Goal: Task Accomplishment & Management: Use online tool/utility

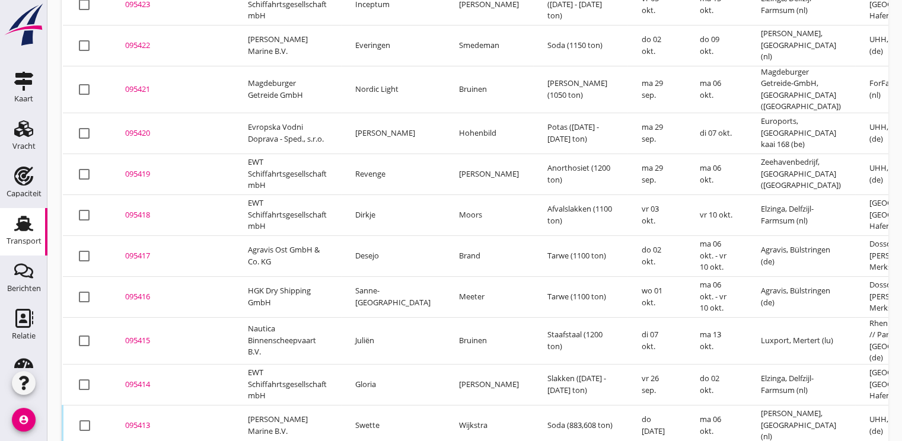
scroll to position [407, 0]
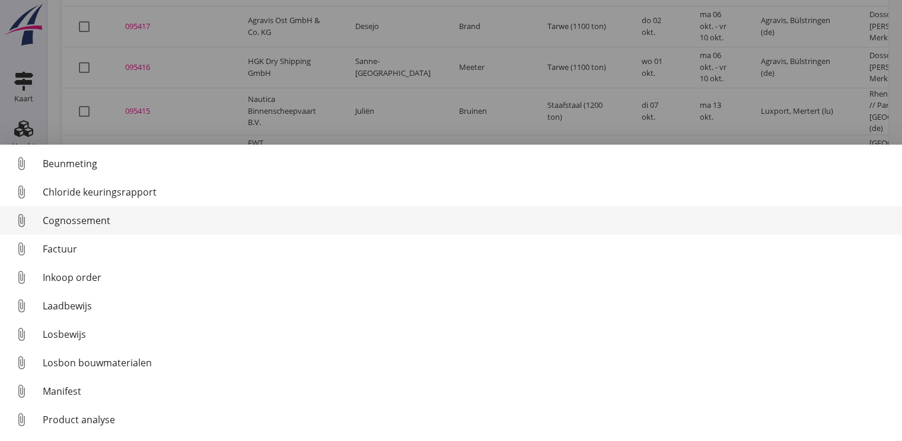
click at [67, 222] on div "Cognossement" at bounding box center [467, 220] width 849 height 14
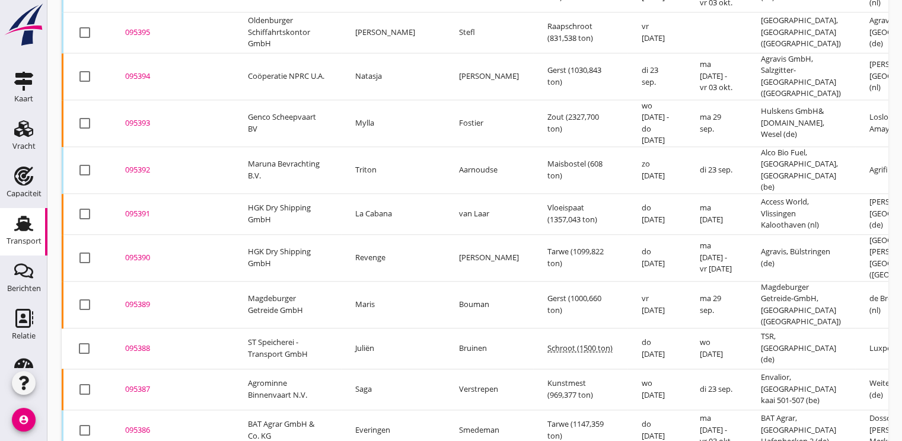
scroll to position [1378, 0]
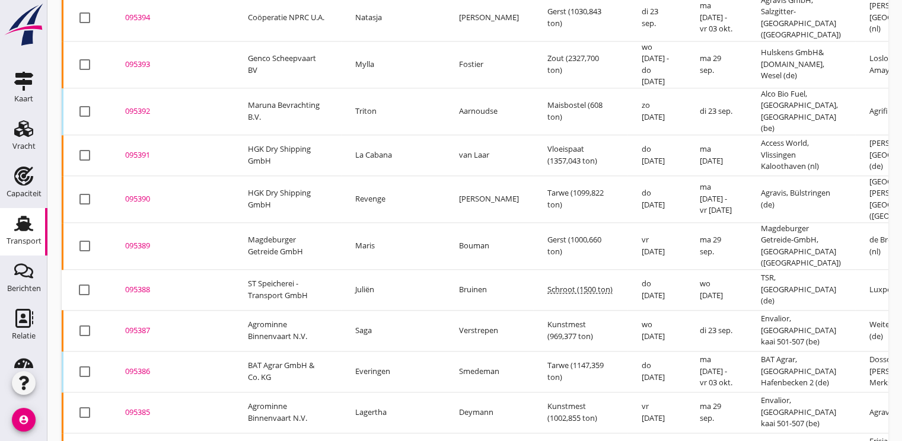
click at [156, 366] on div "095386" at bounding box center [172, 372] width 94 height 12
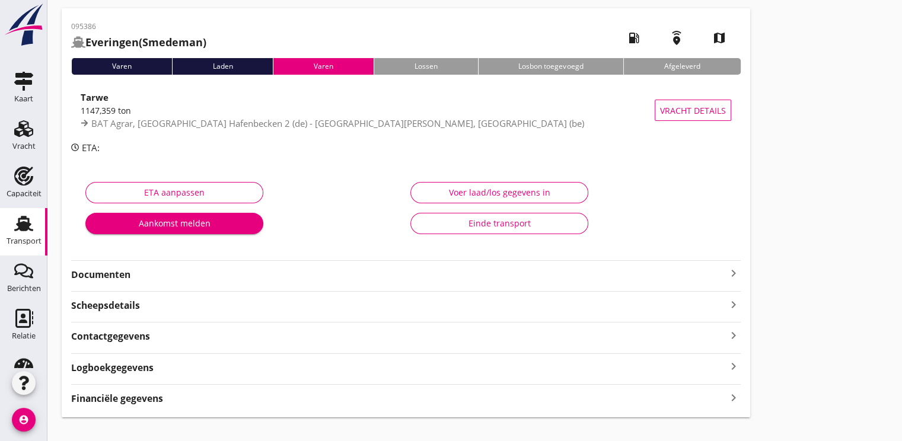
scroll to position [62, 0]
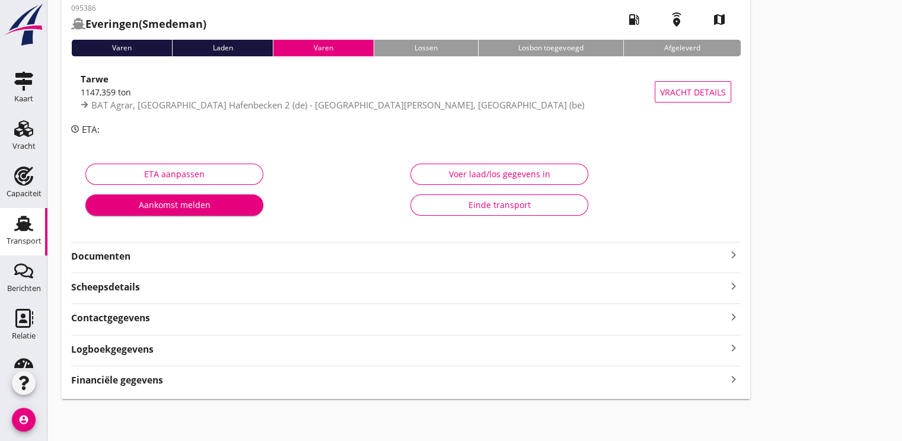
click at [139, 382] on strong "Financiële gegevens" at bounding box center [117, 380] width 92 height 14
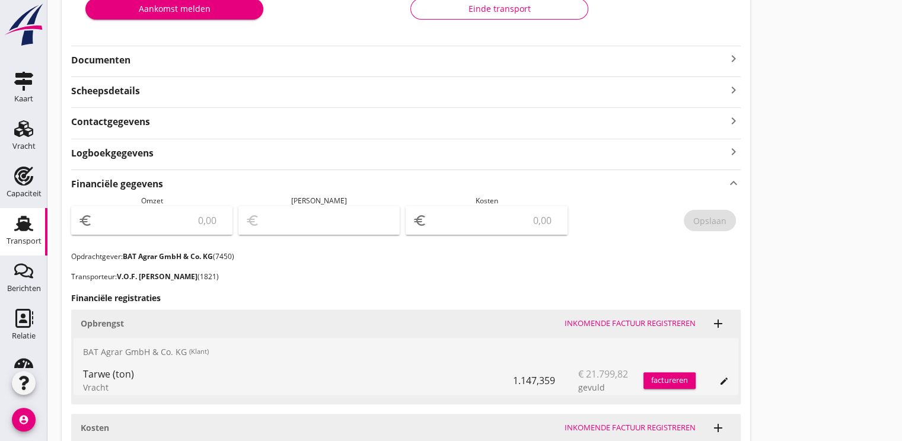
scroll to position [359, 0]
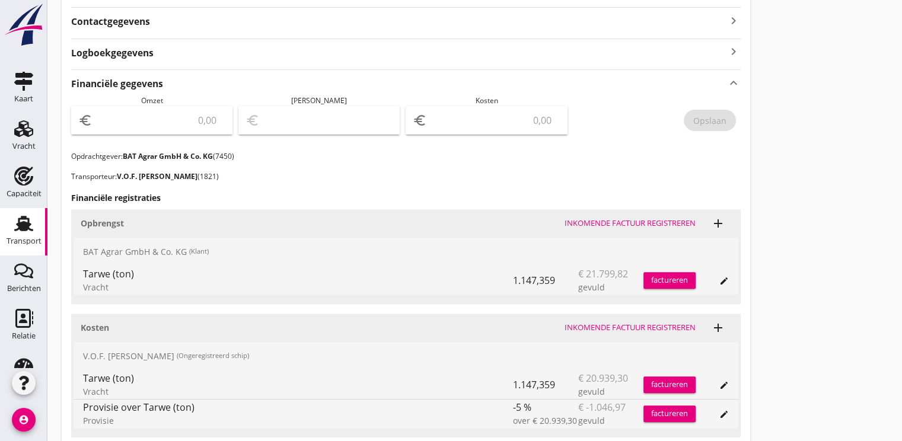
click at [669, 281] on div "factureren" at bounding box center [669, 280] width 52 height 12
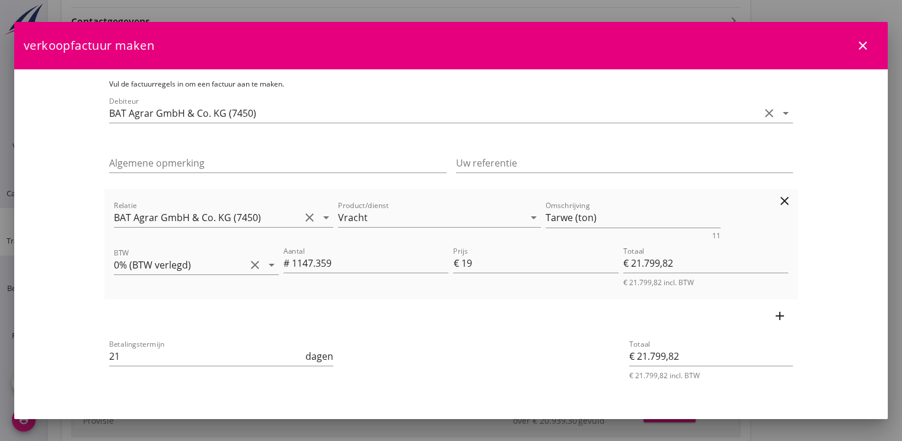
scroll to position [26, 0]
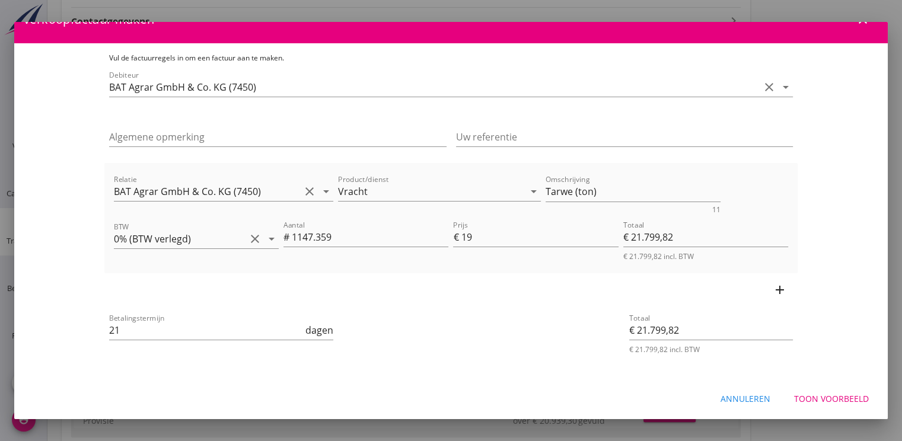
click at [846, 400] on div "Toon voorbeeld" at bounding box center [831, 398] width 75 height 12
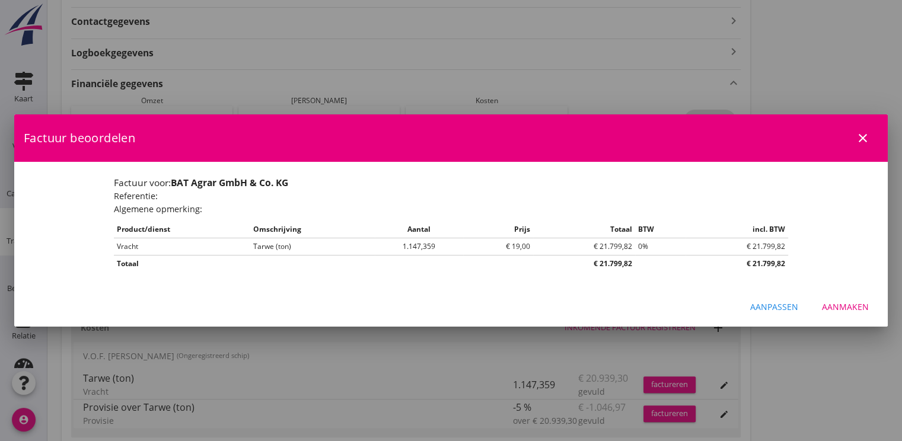
scroll to position [0, 0]
click at [852, 309] on div "Aanmaken" at bounding box center [845, 307] width 47 height 12
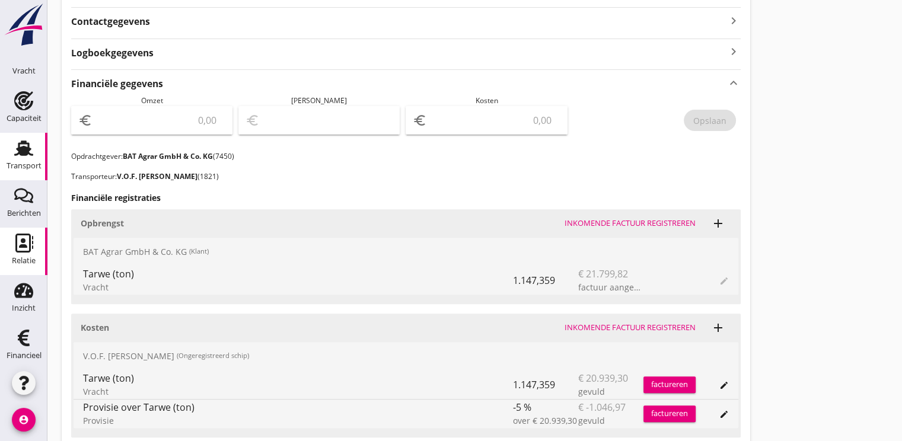
scroll to position [79, 0]
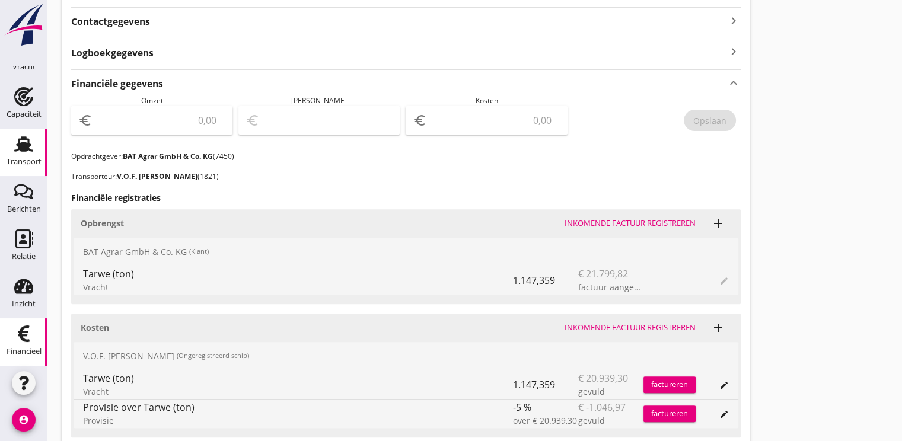
click at [26, 347] on div "Financieel" at bounding box center [24, 351] width 35 height 8
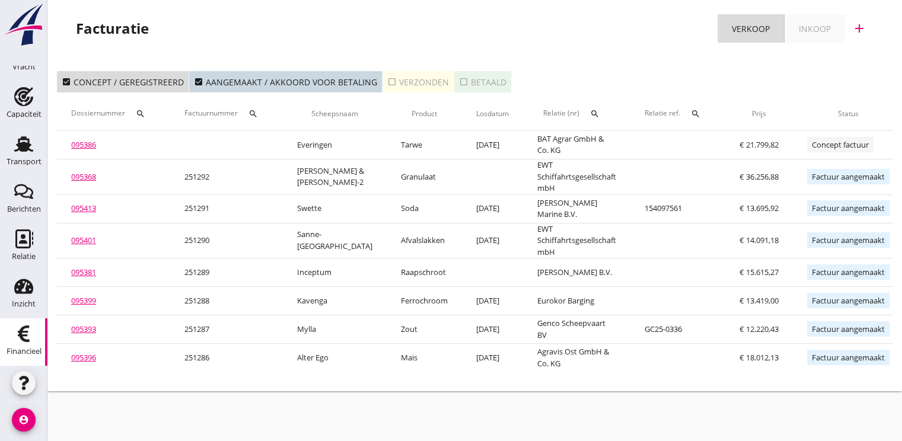
scroll to position [0, 112]
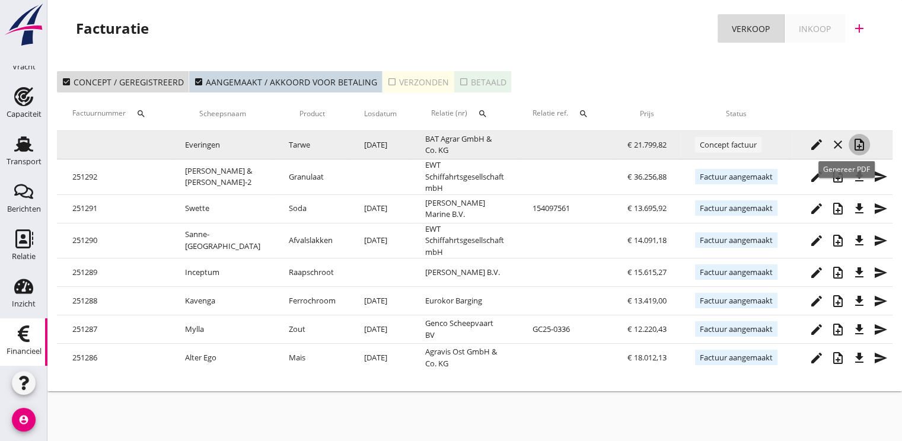
click at [852, 142] on icon "note_add" at bounding box center [859, 145] width 14 height 14
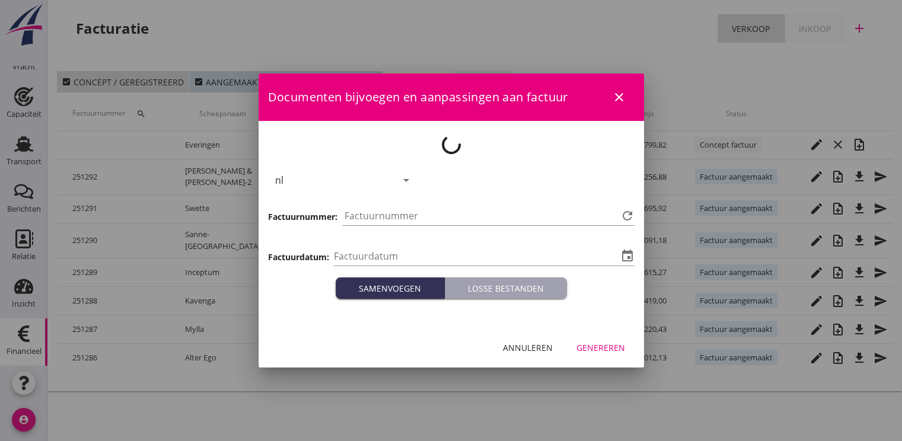
type input "[DATE]"
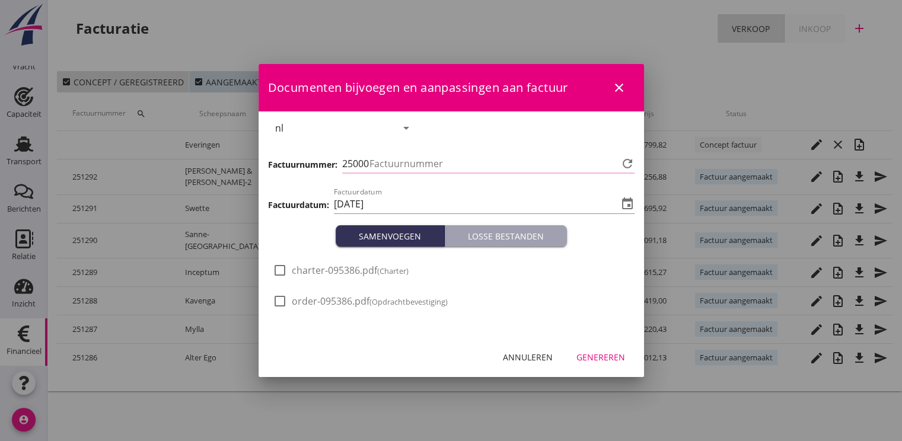
type input "1293"
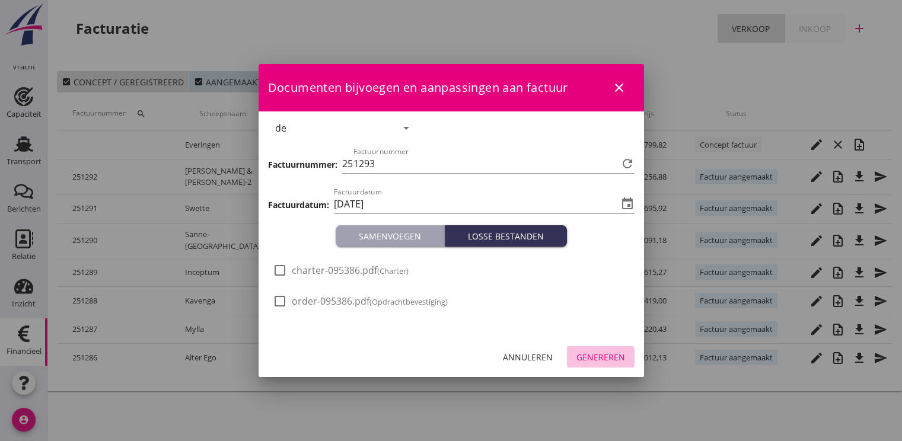
click at [596, 357] on div "Genereren" at bounding box center [600, 357] width 49 height 12
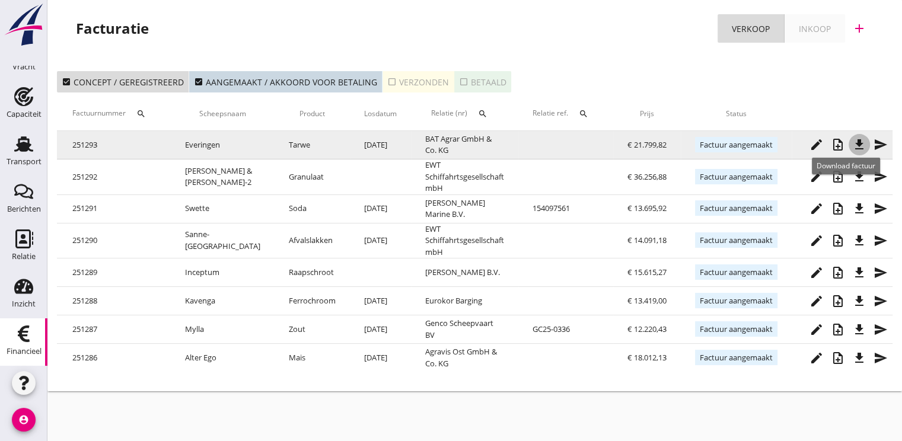
click at [852, 148] on icon "file_download" at bounding box center [859, 145] width 14 height 14
